Goal: Information Seeking & Learning: Learn about a topic

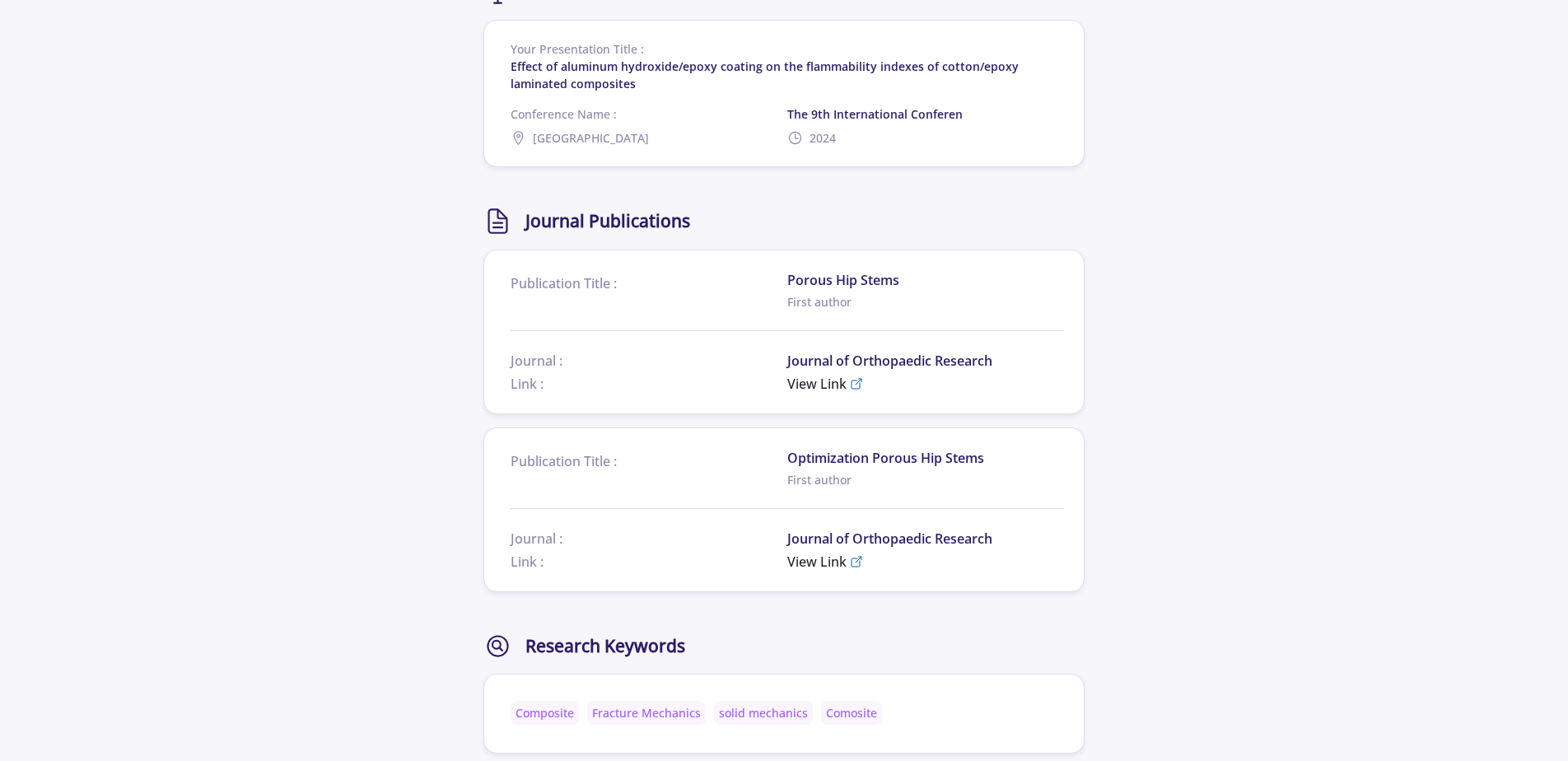
scroll to position [2142, 0]
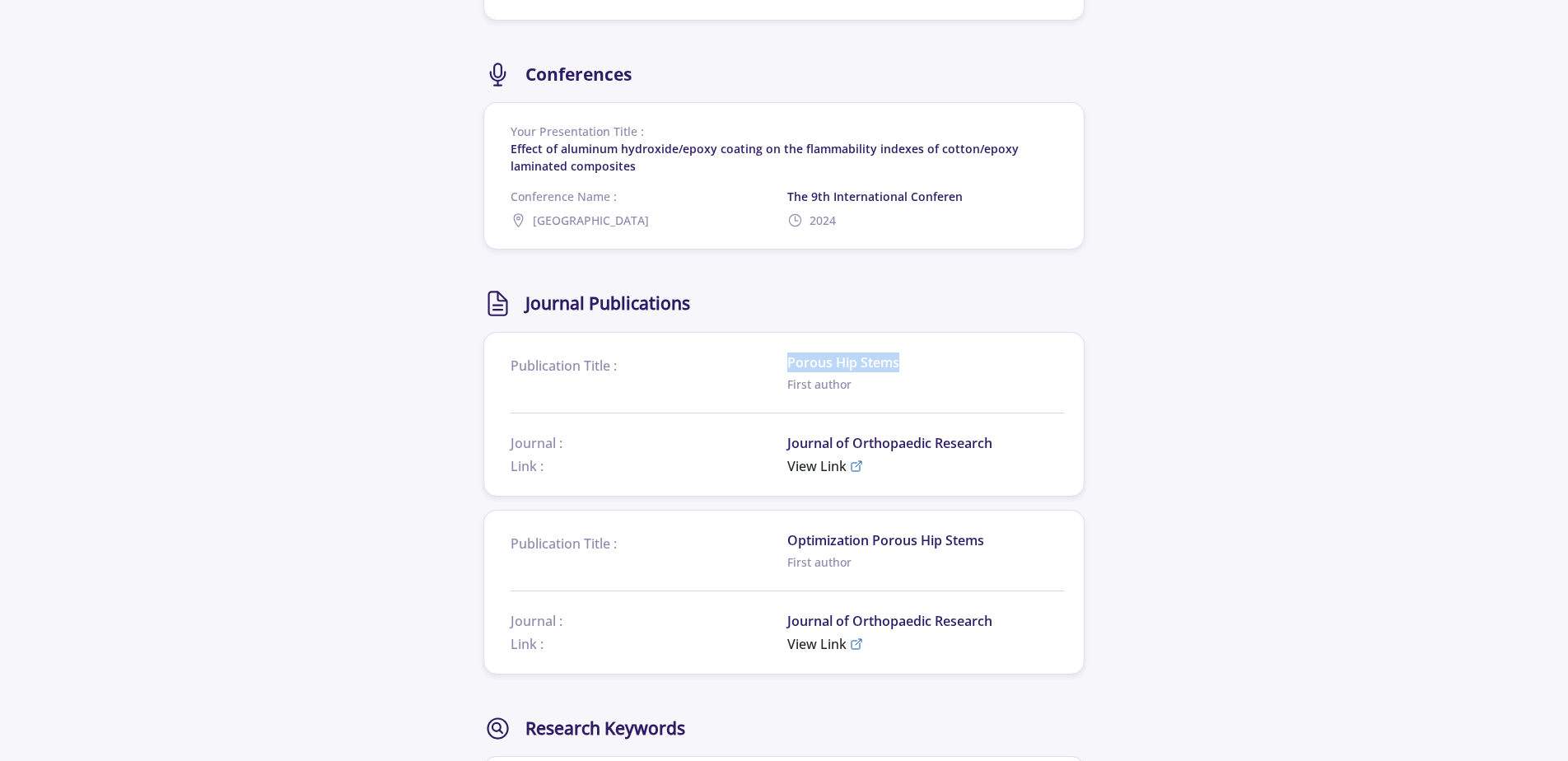
drag, startPoint x: 914, startPoint y: 361, endPoint x: 782, endPoint y: 350, distance: 132.5
click at [782, 350] on section "Publication Title : Porous Hip Stems First author Journal : Journal of Orthopae…" at bounding box center [784, 415] width 602 height 165
click at [829, 468] on span "View Link" at bounding box center [817, 467] width 60 height 20
click at [904, 448] on span "Journal of Orthopaedic Research" at bounding box center [926, 444] width 276 height 20
click at [811, 464] on span "View Link" at bounding box center [817, 467] width 60 height 20
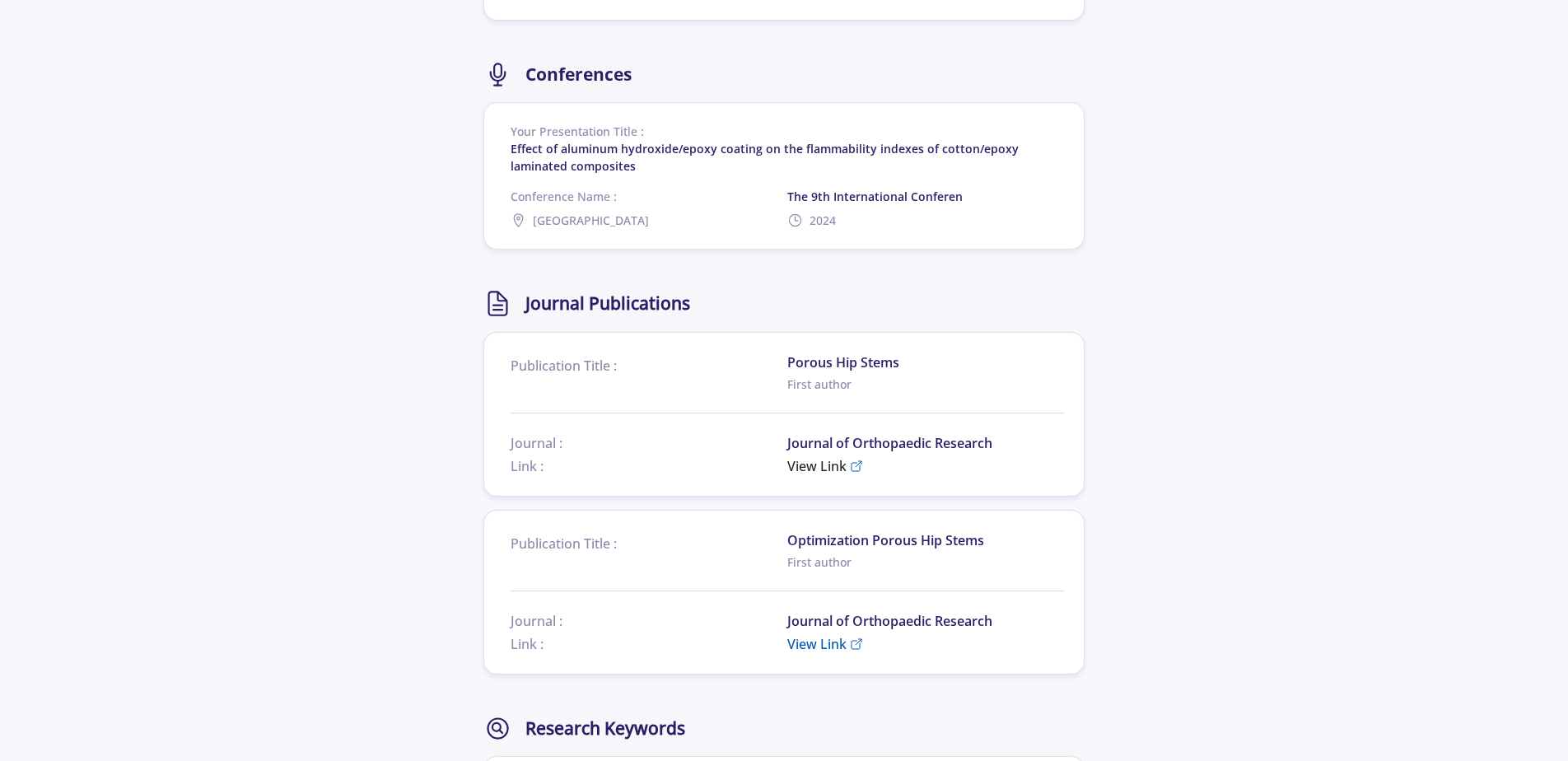
click at [815, 641] on span "View Link" at bounding box center [817, 645] width 60 height 20
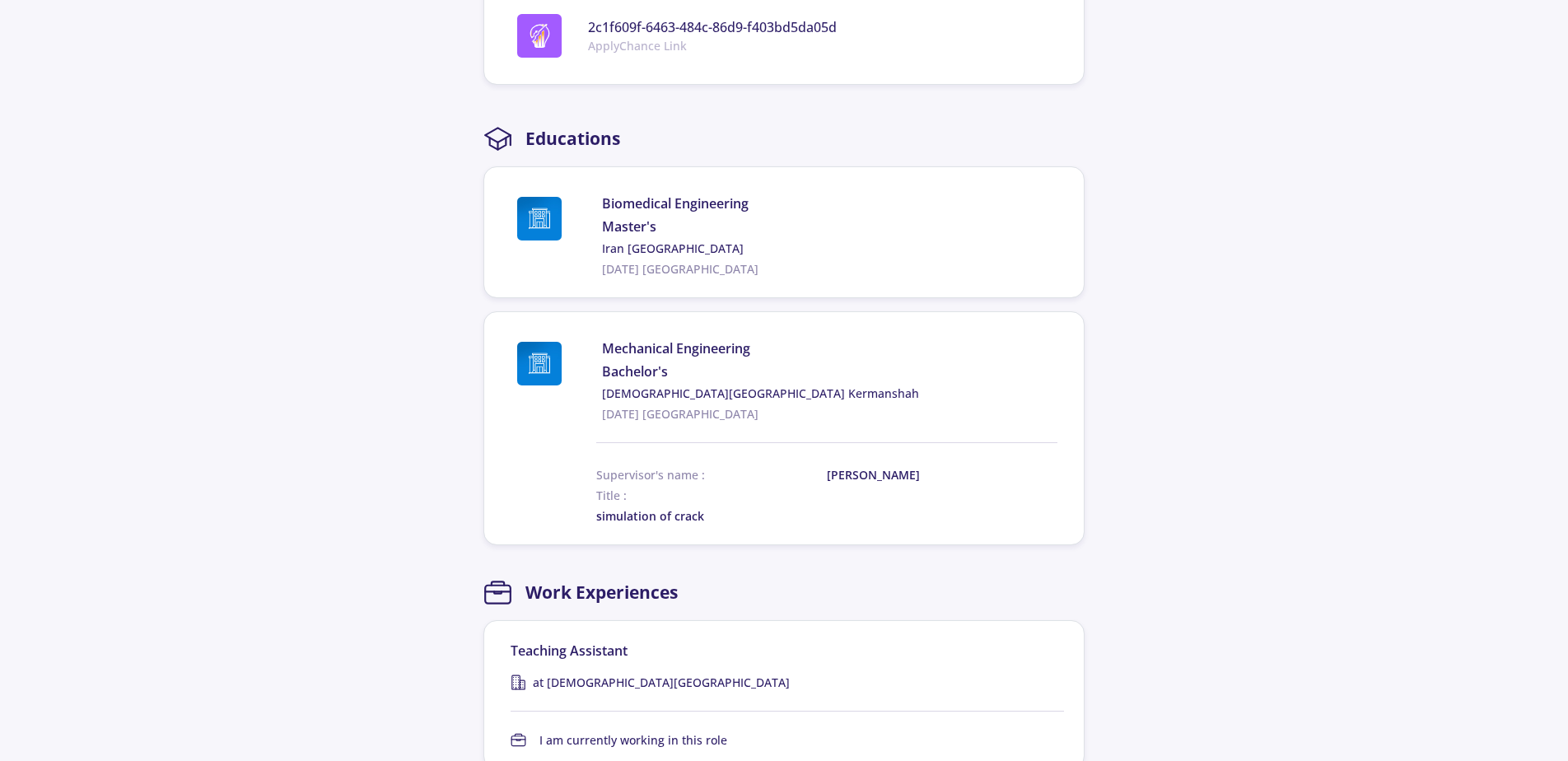
scroll to position [494, 0]
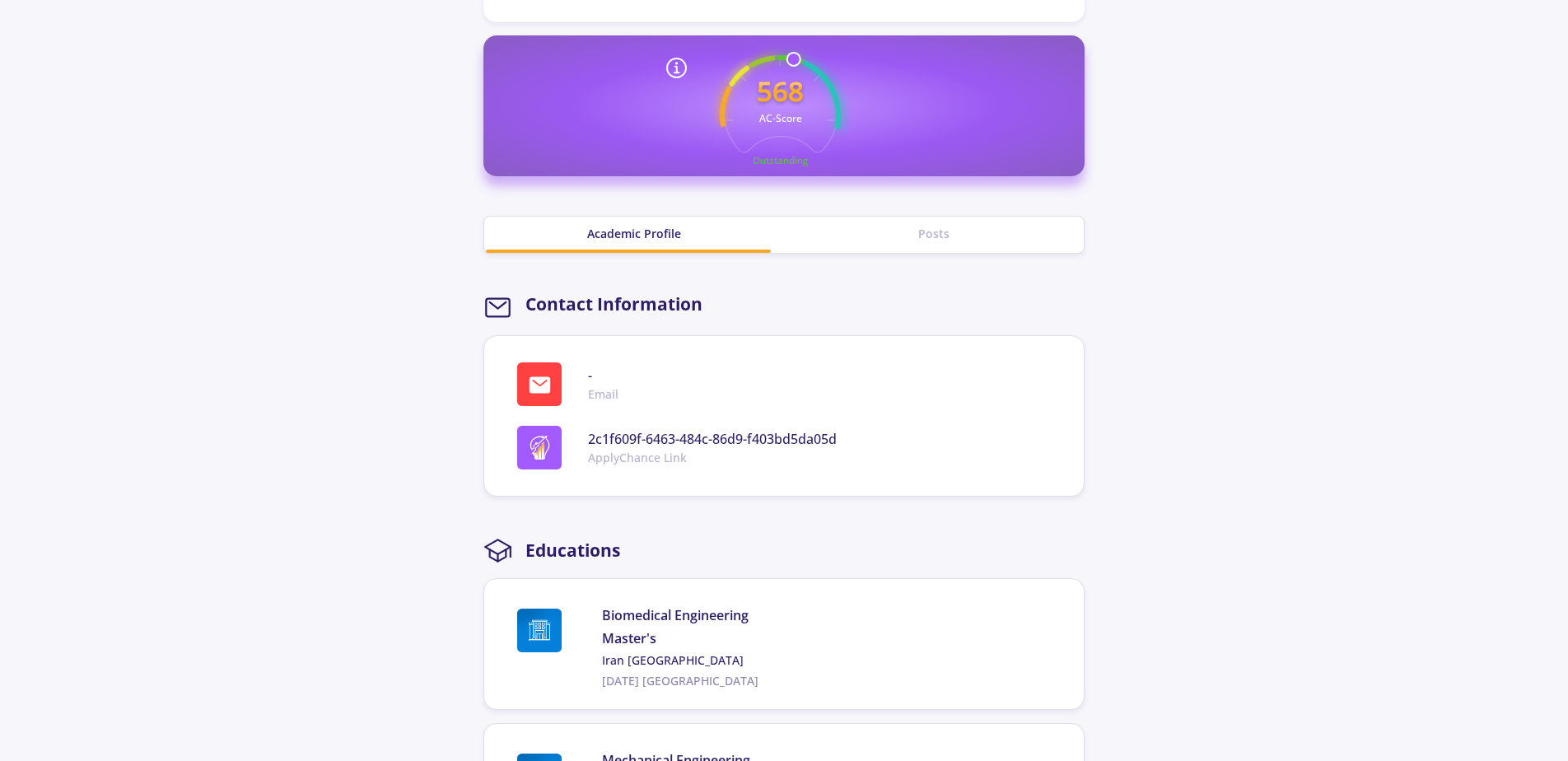
click at [914, 226] on div "Posts" at bounding box center [933, 233] width 299 height 17
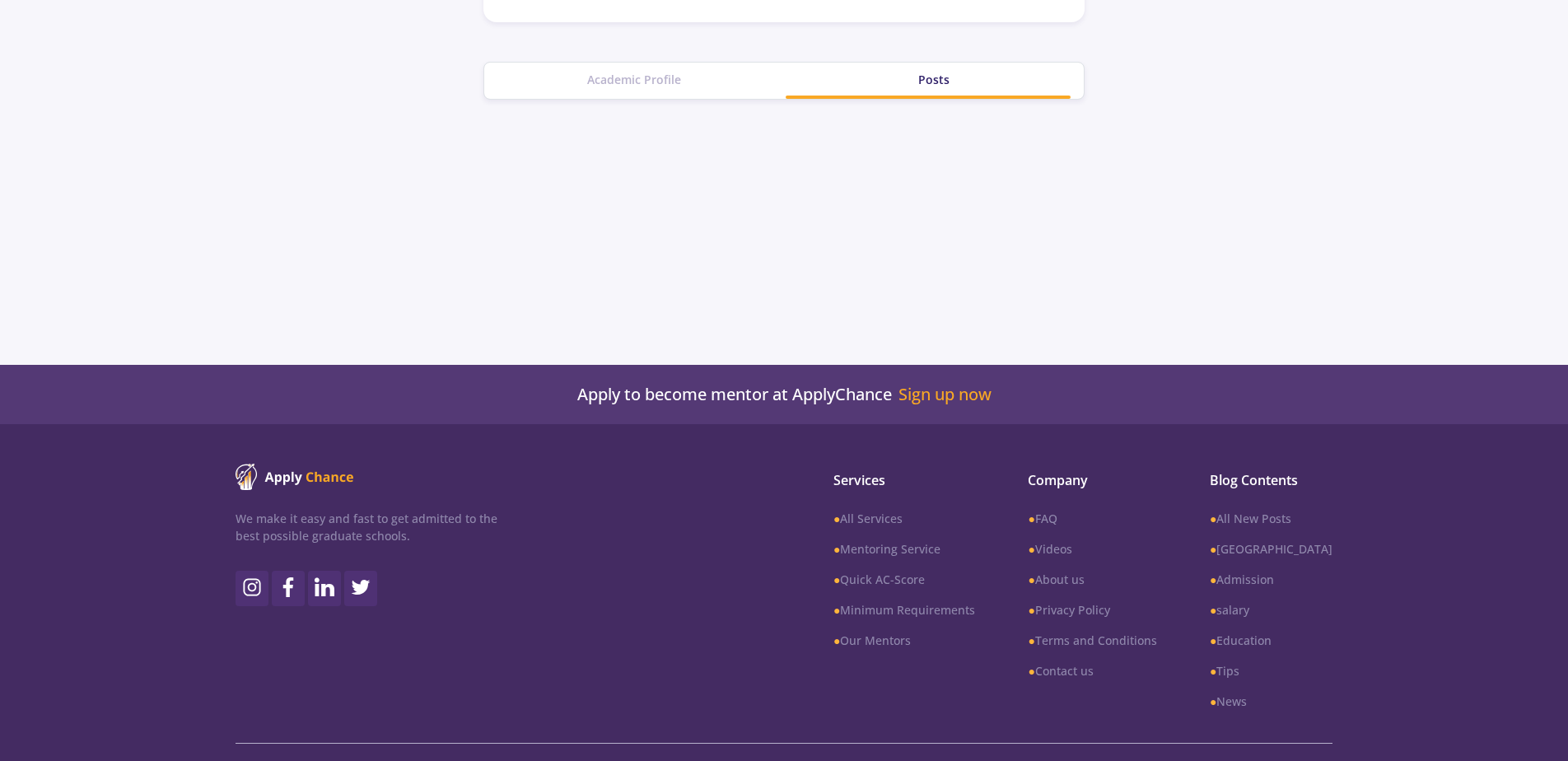
click at [671, 69] on div "Academic Profile" at bounding box center [633, 81] width 299 height 36
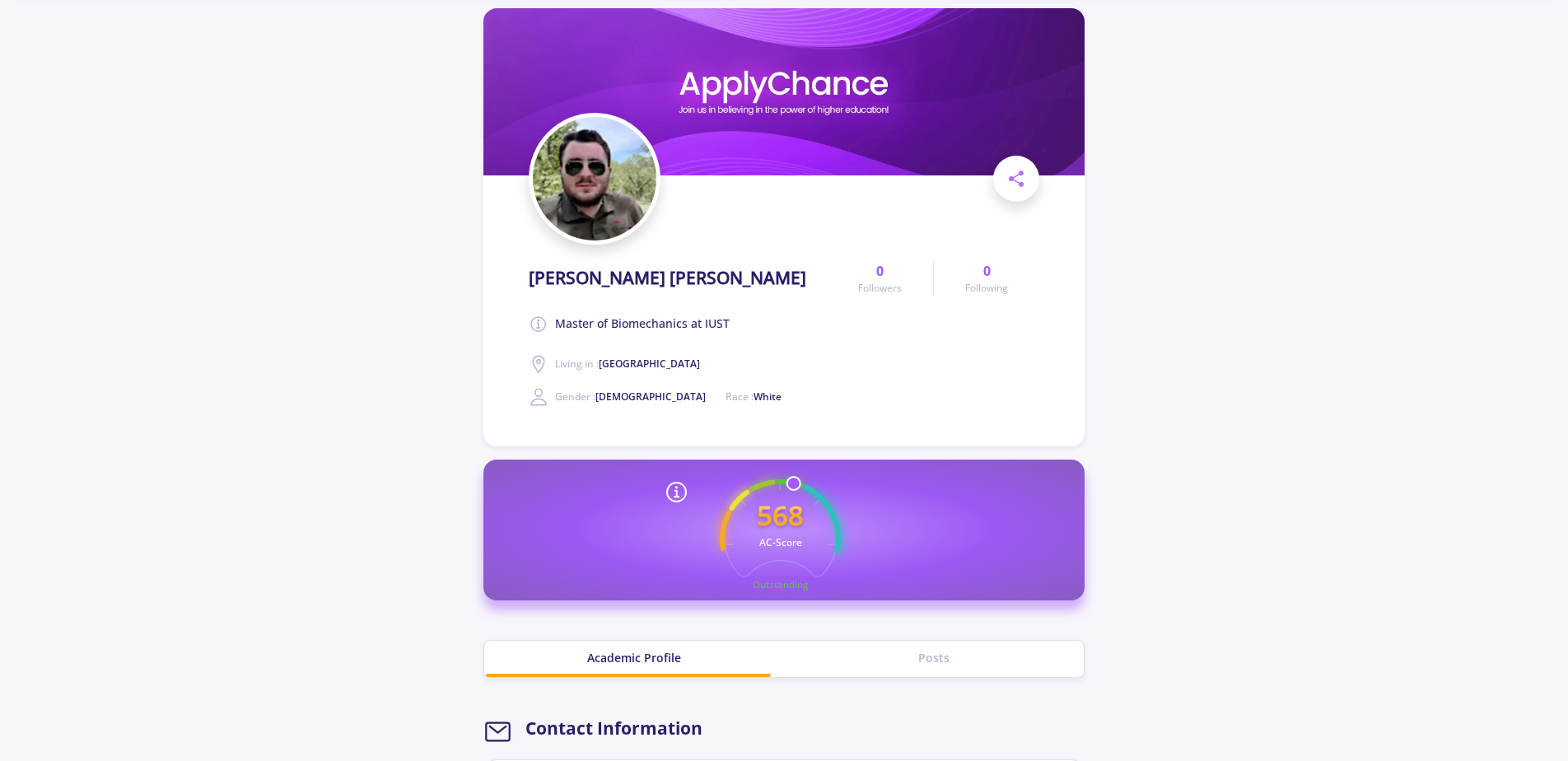
scroll to position [0, 0]
